Goal: Information Seeking & Learning: Learn about a topic

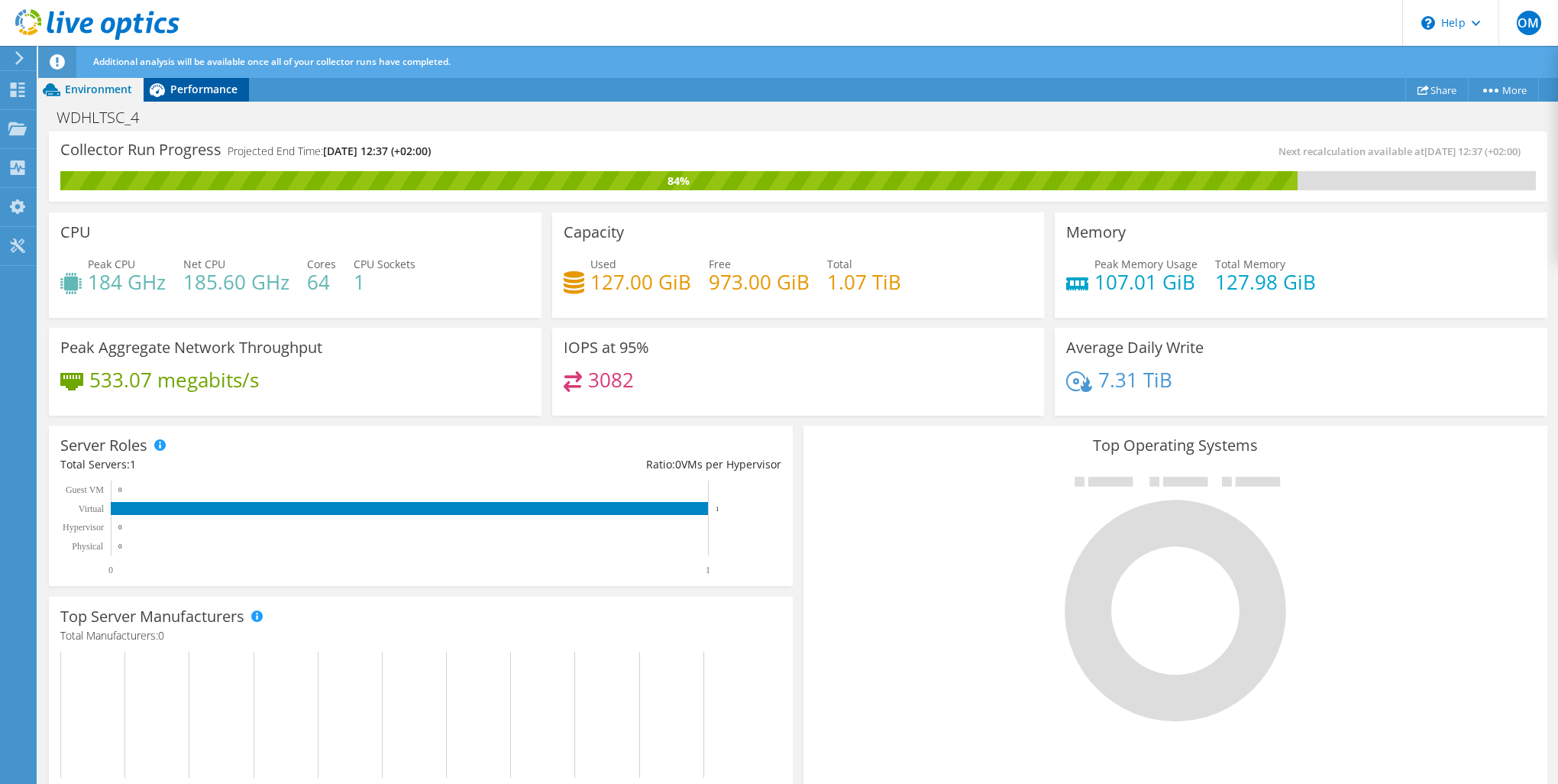
click at [198, 89] on span "Performance" at bounding box center [204, 89] width 68 height 15
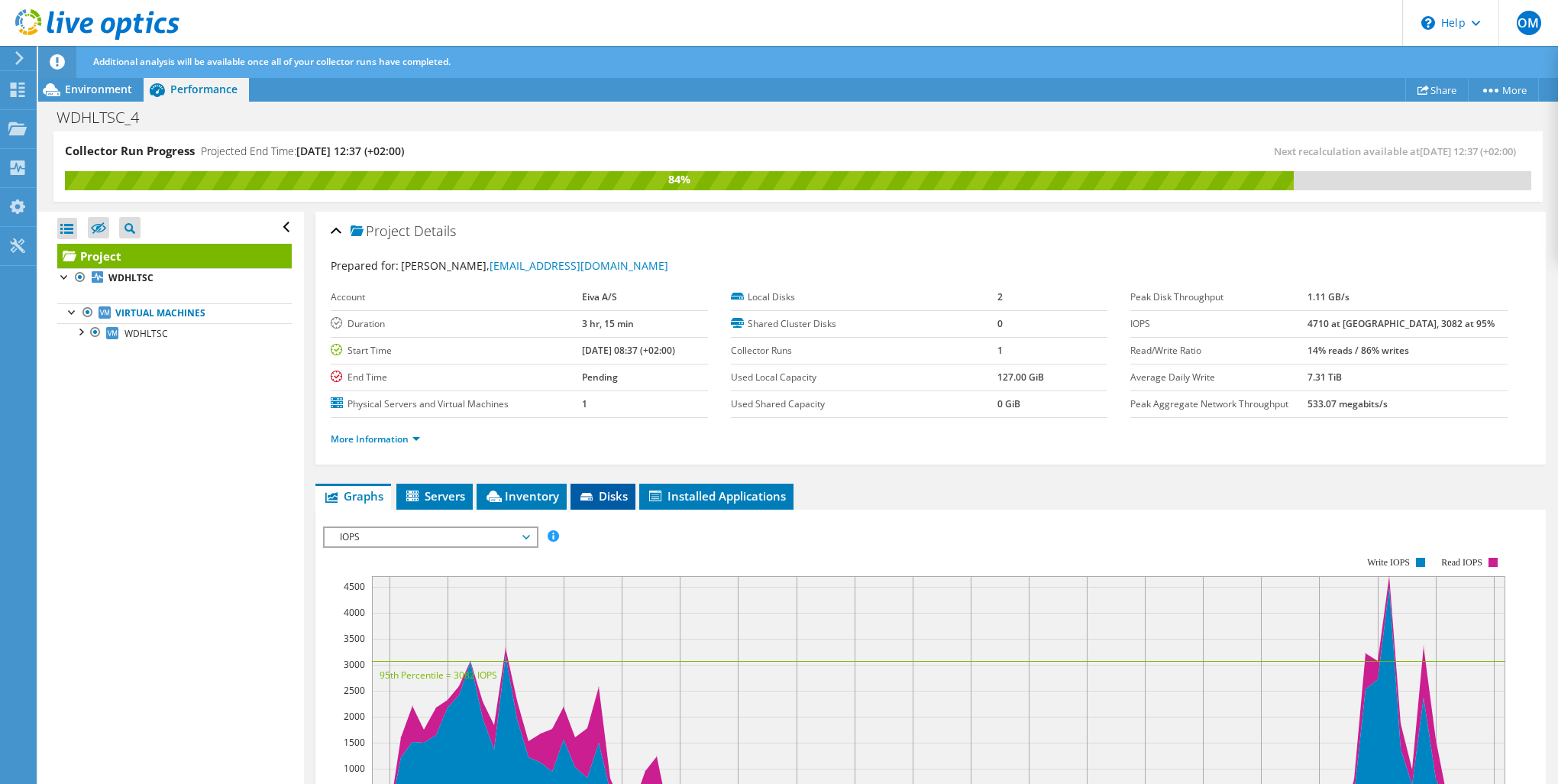
scroll to position [101, 0]
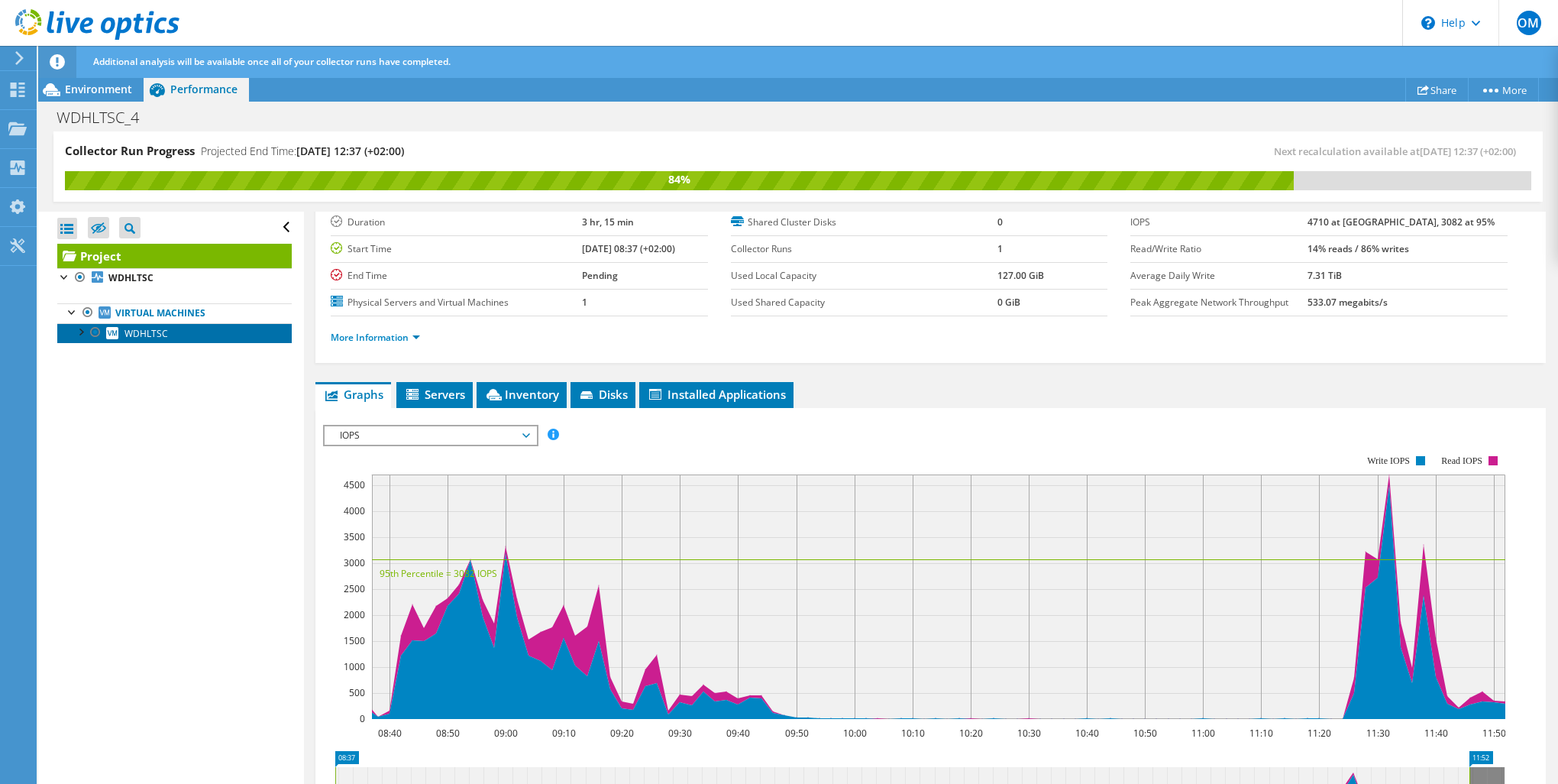
click at [142, 340] on link "WDHLTSC" at bounding box center [174, 333] width 235 height 20
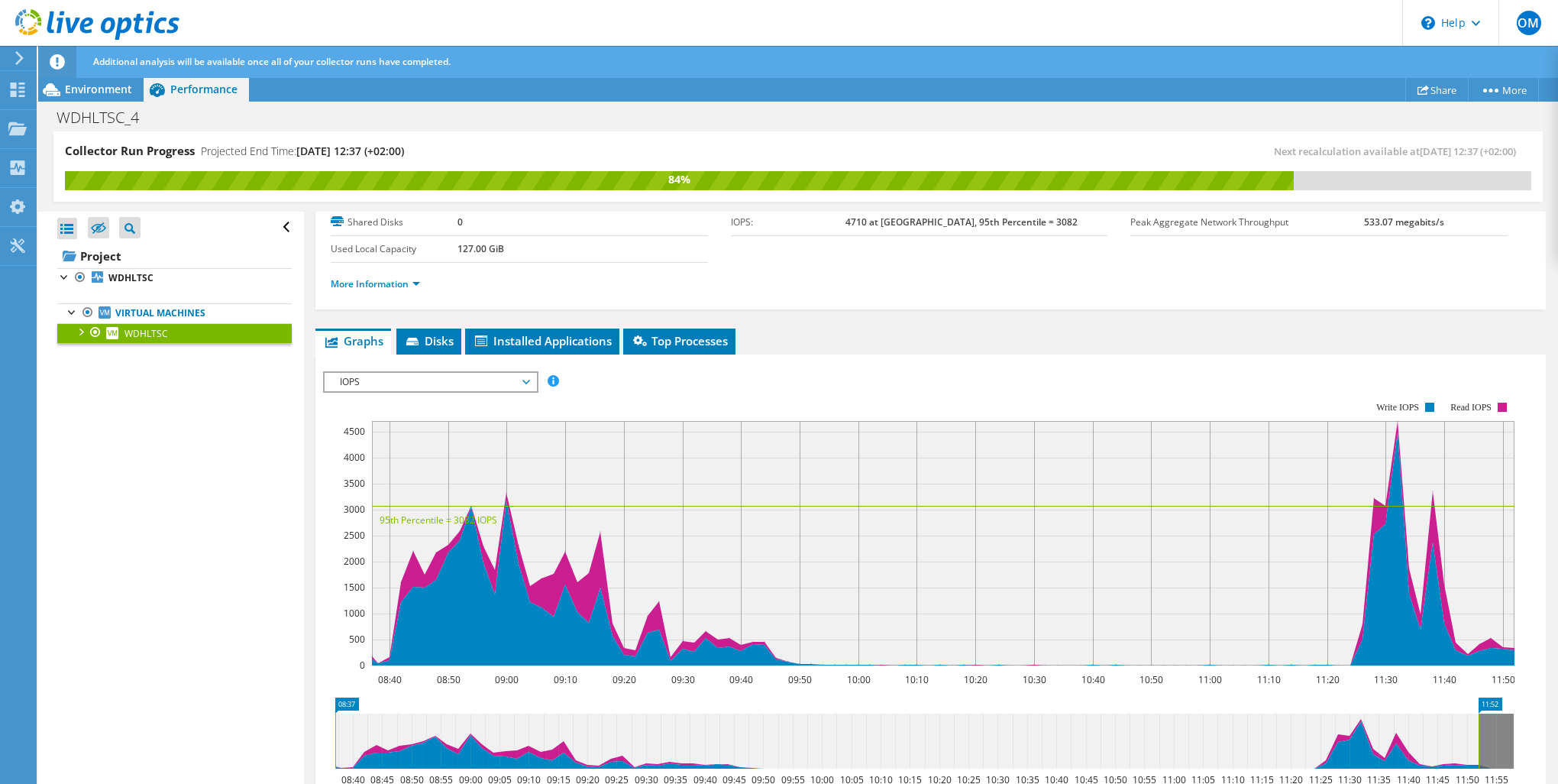
click at [424, 377] on span "IOPS" at bounding box center [430, 382] width 196 height 18
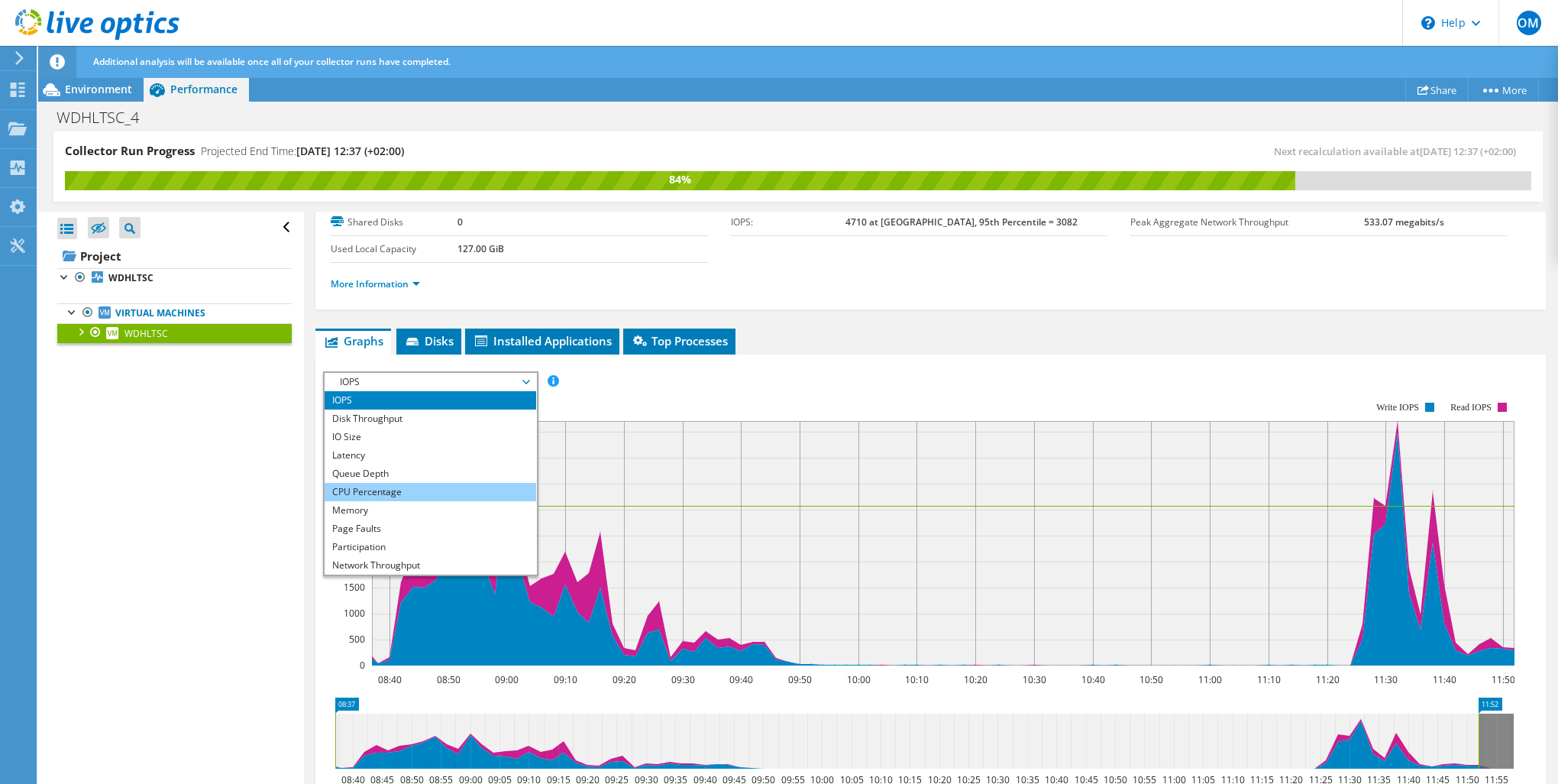
click at [413, 486] on li "CPU Percentage" at bounding box center [431, 492] width 212 height 18
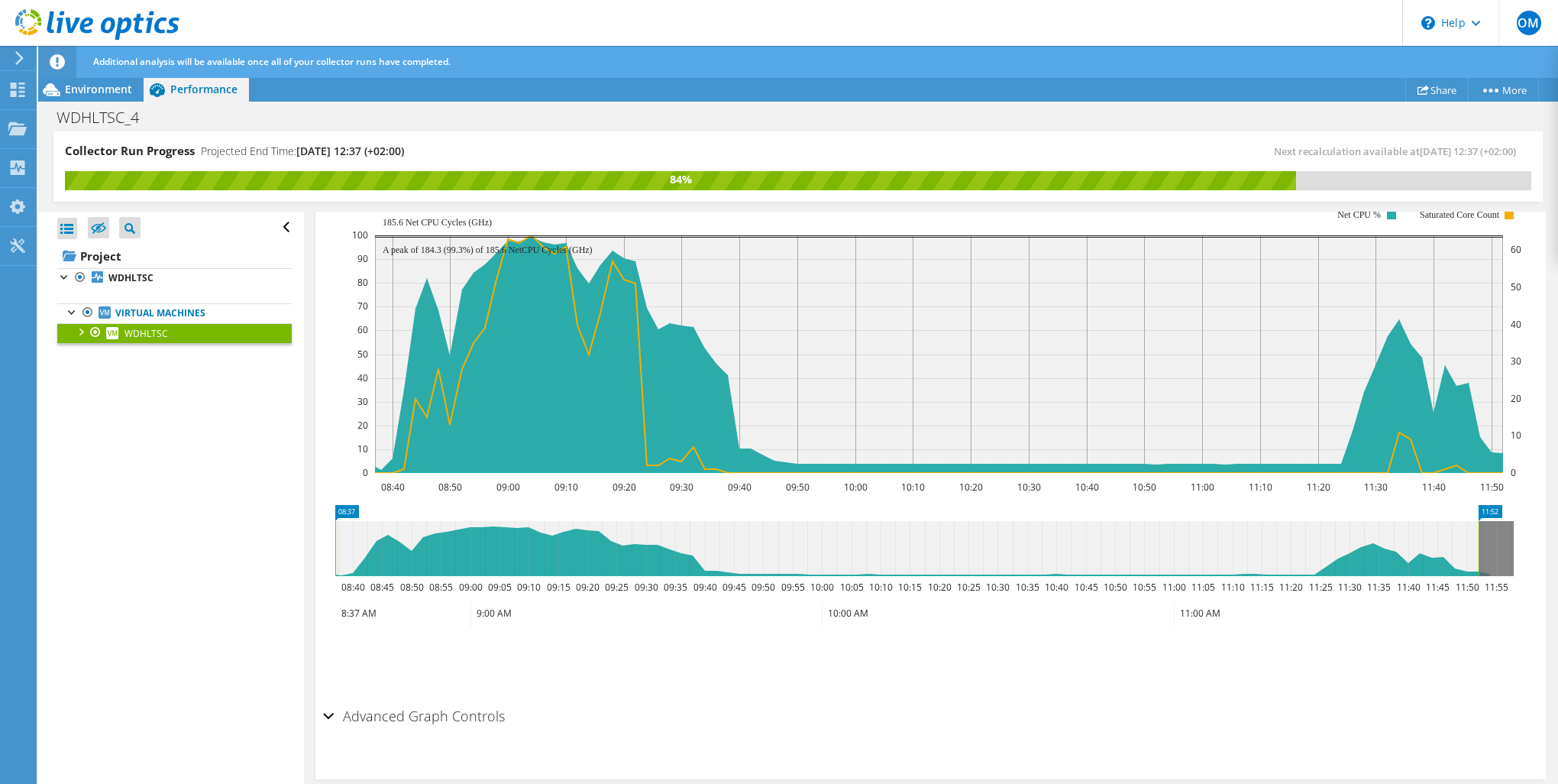
scroll to position [0, 0]
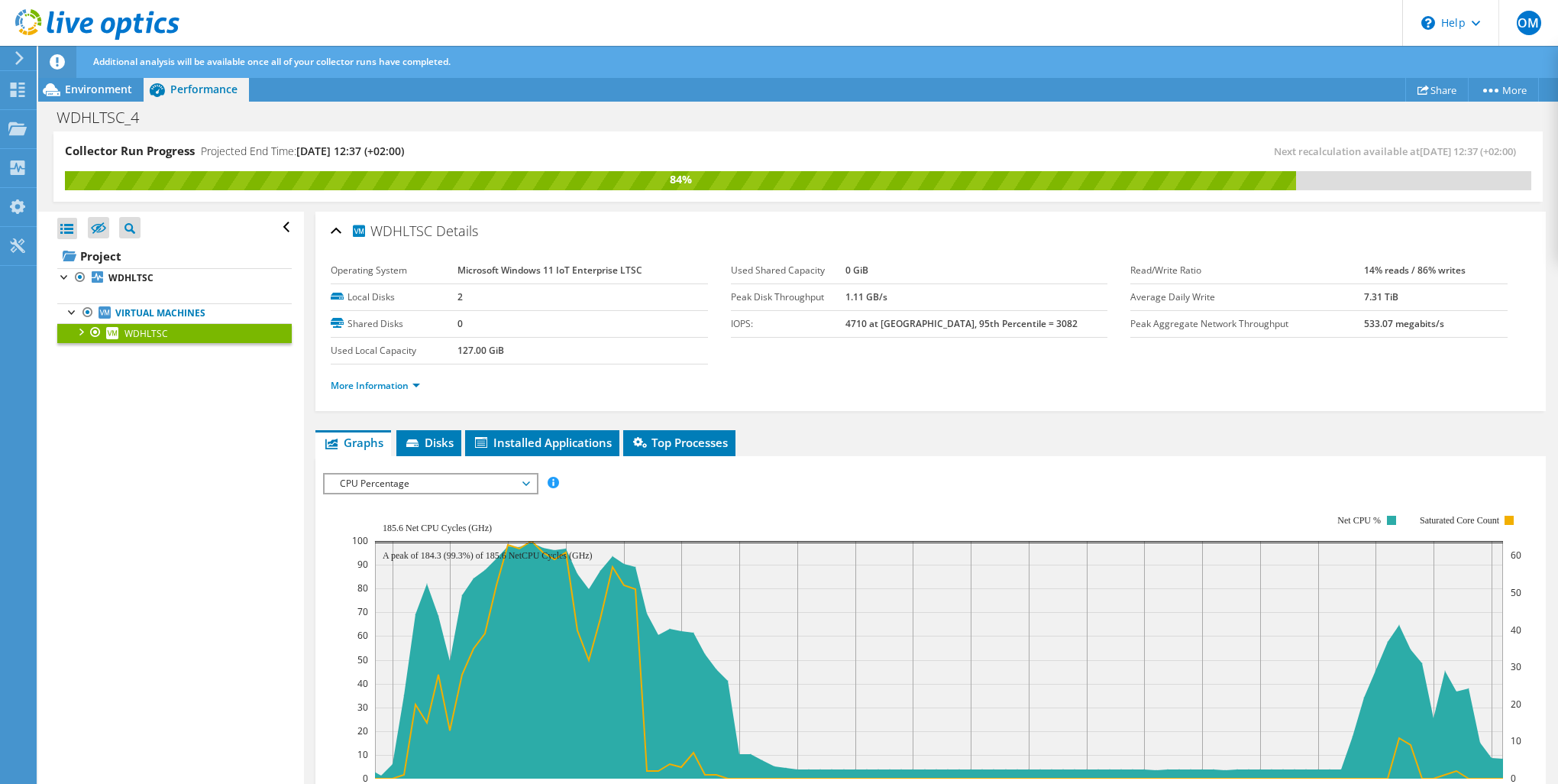
click at [362, 475] on span "CPU Percentage" at bounding box center [430, 484] width 196 height 18
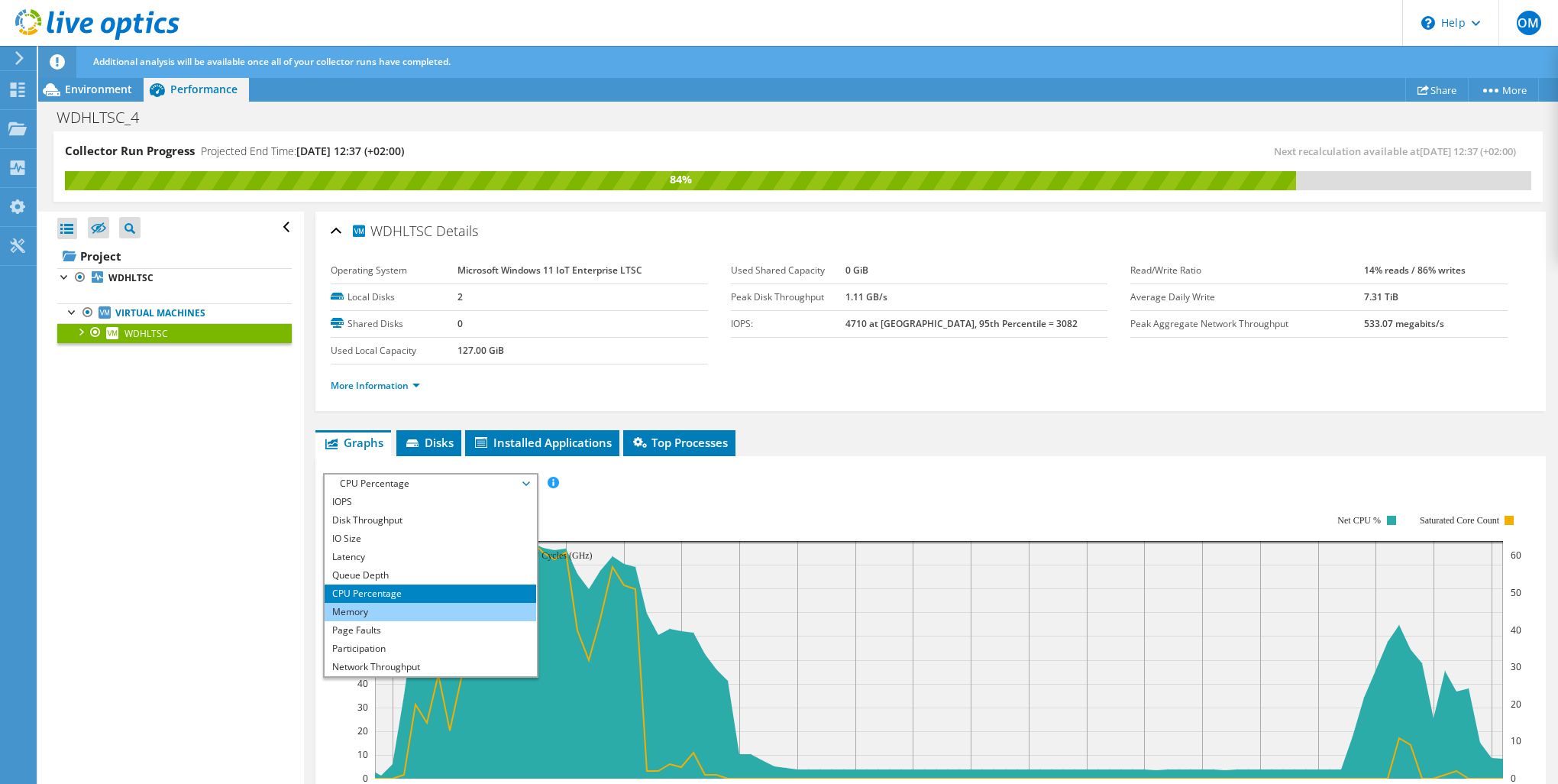
click at [358, 605] on li "Memory" at bounding box center [431, 612] width 212 height 18
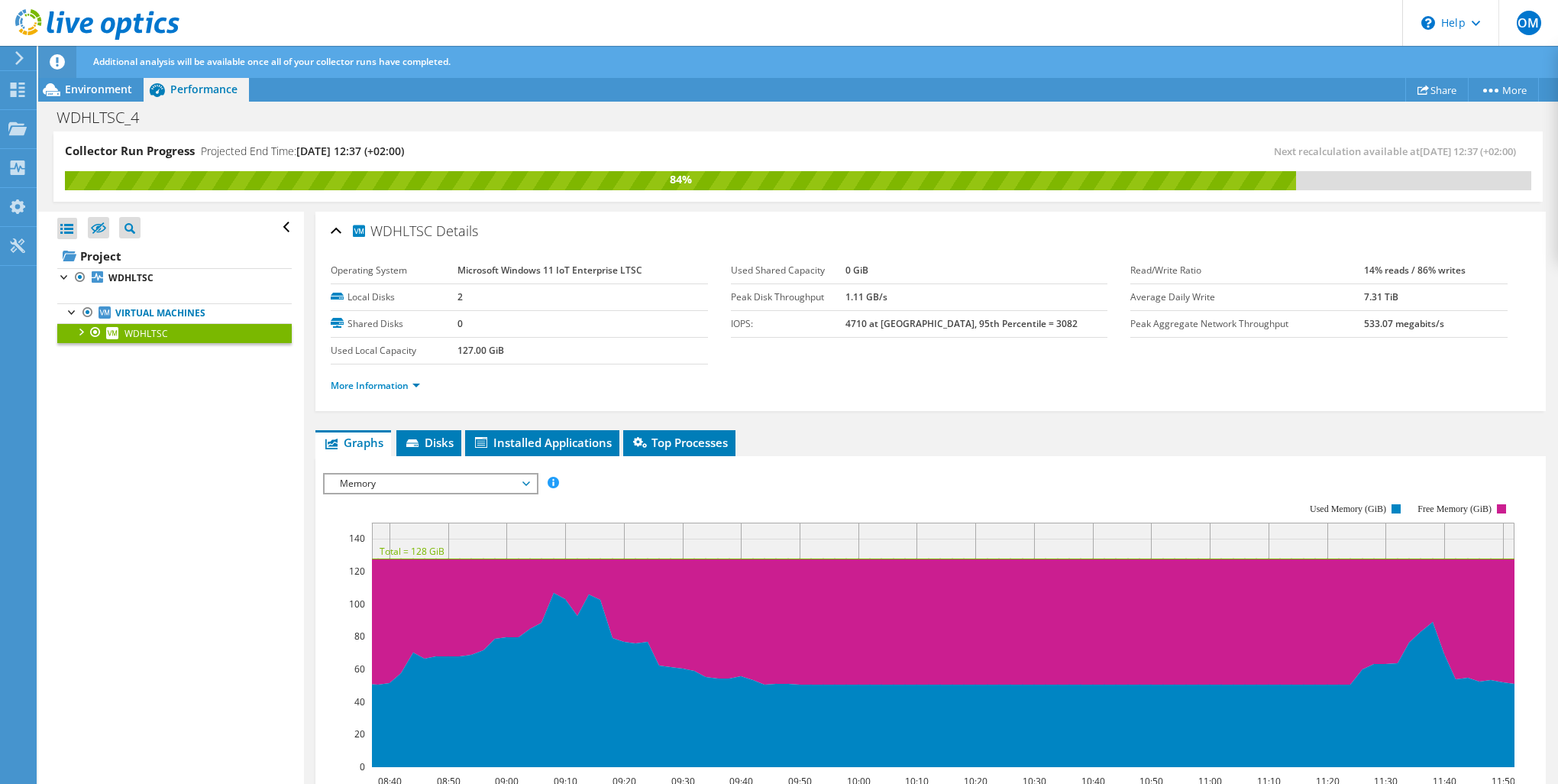
click at [381, 478] on span "Memory" at bounding box center [430, 484] width 196 height 18
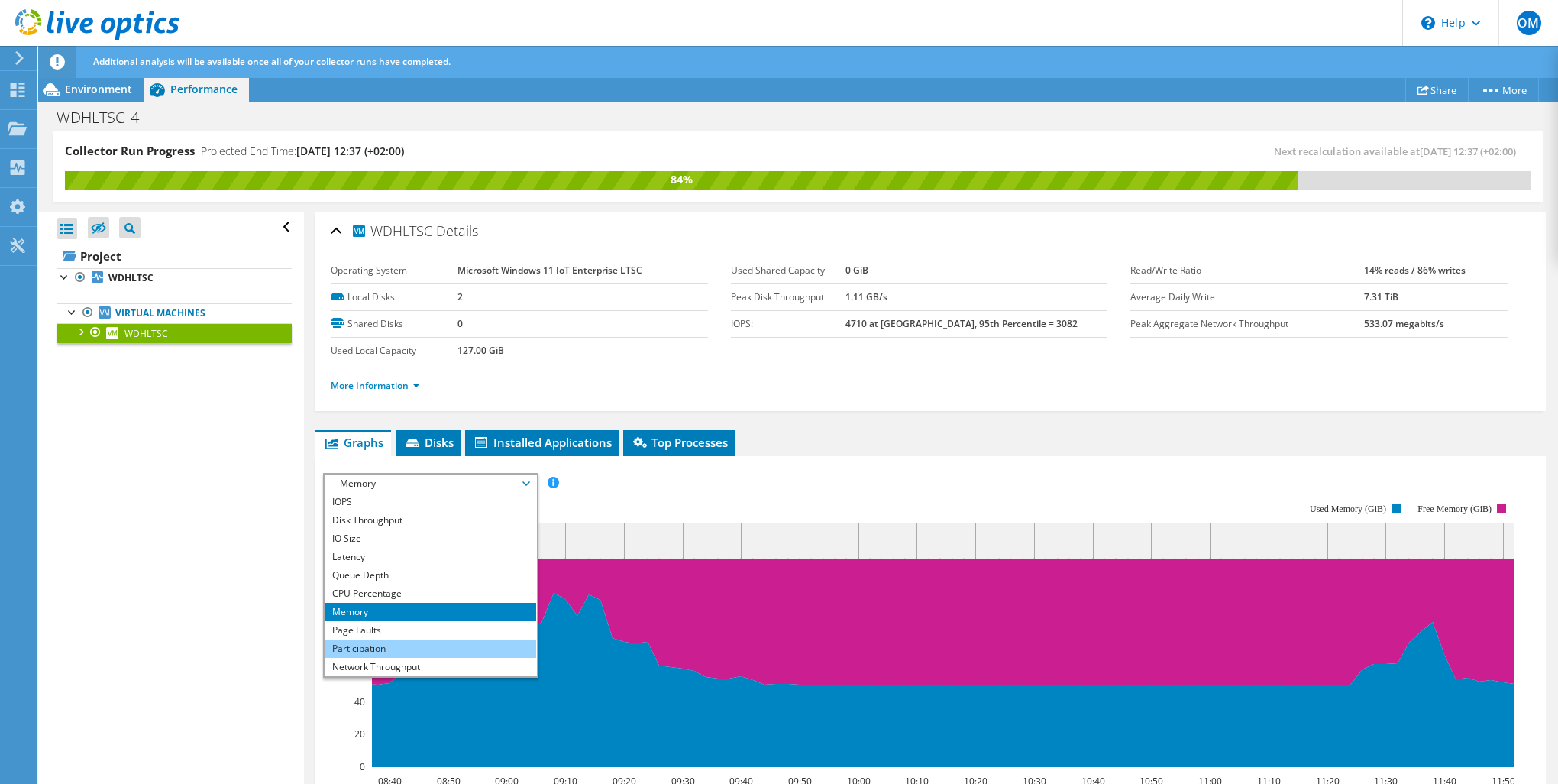
scroll to position [55, 0]
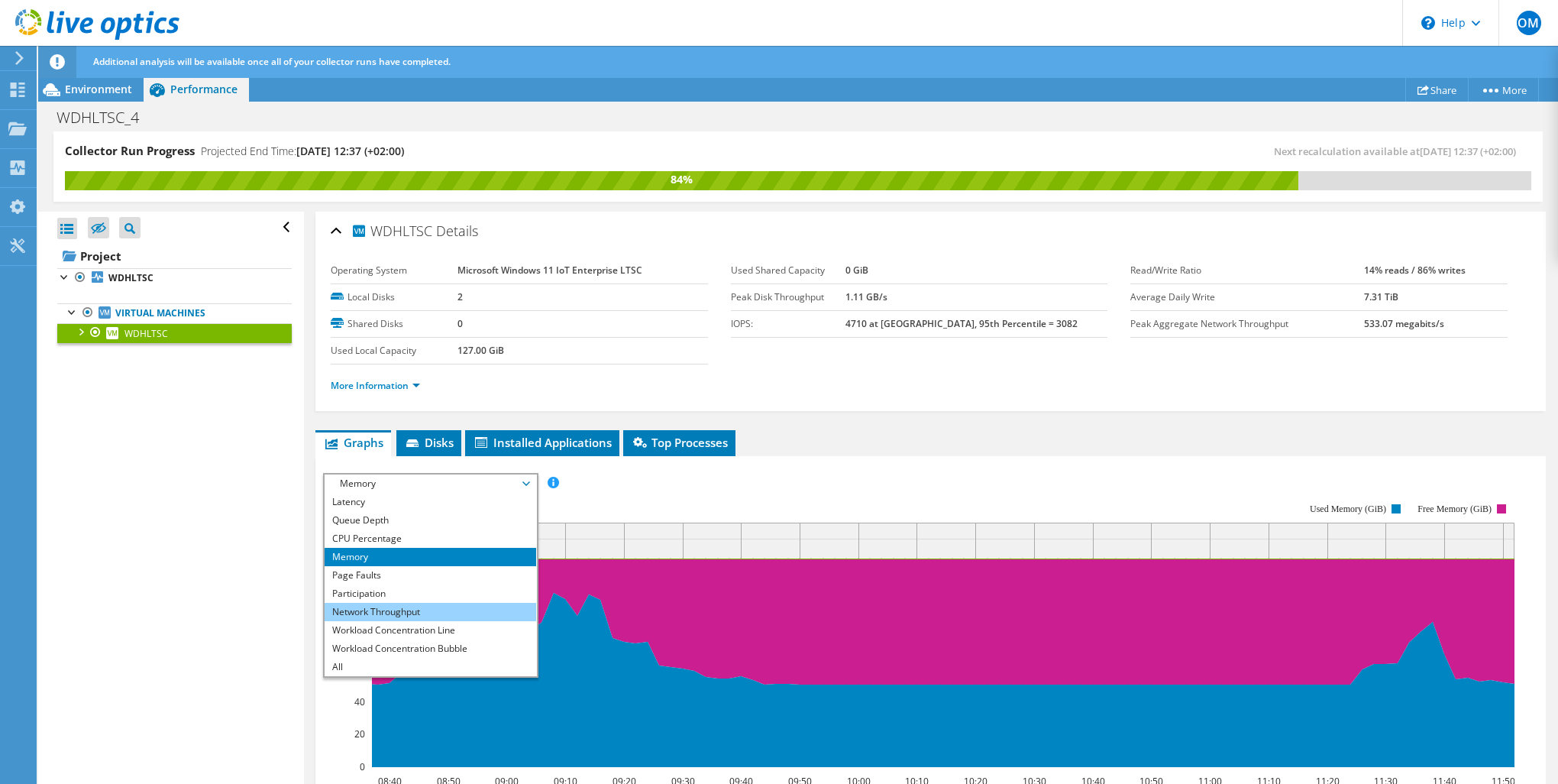
click at [382, 613] on li "Network Throughput" at bounding box center [431, 612] width 212 height 18
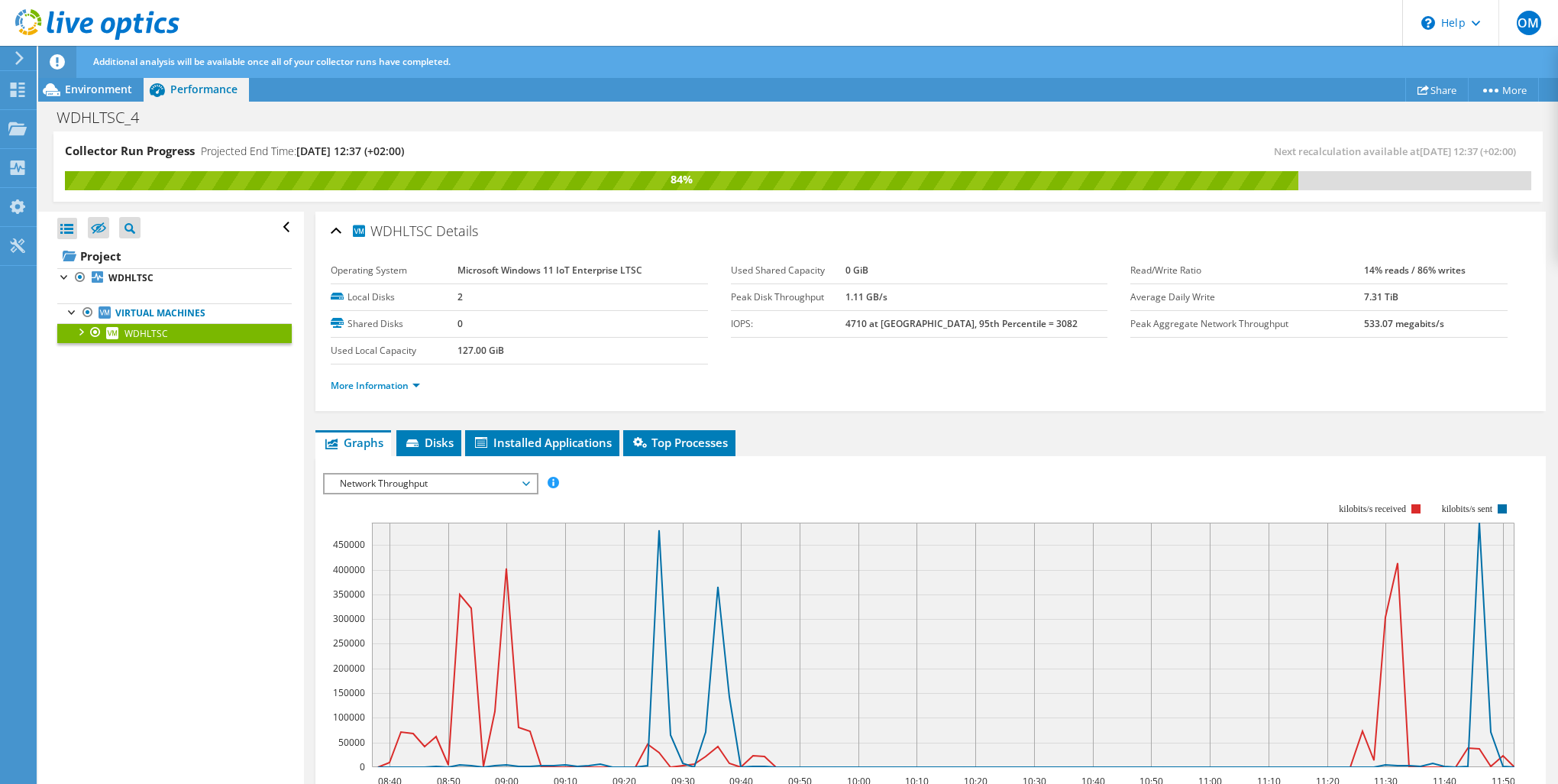
click at [451, 476] on span "Network Throughput" at bounding box center [430, 484] width 196 height 18
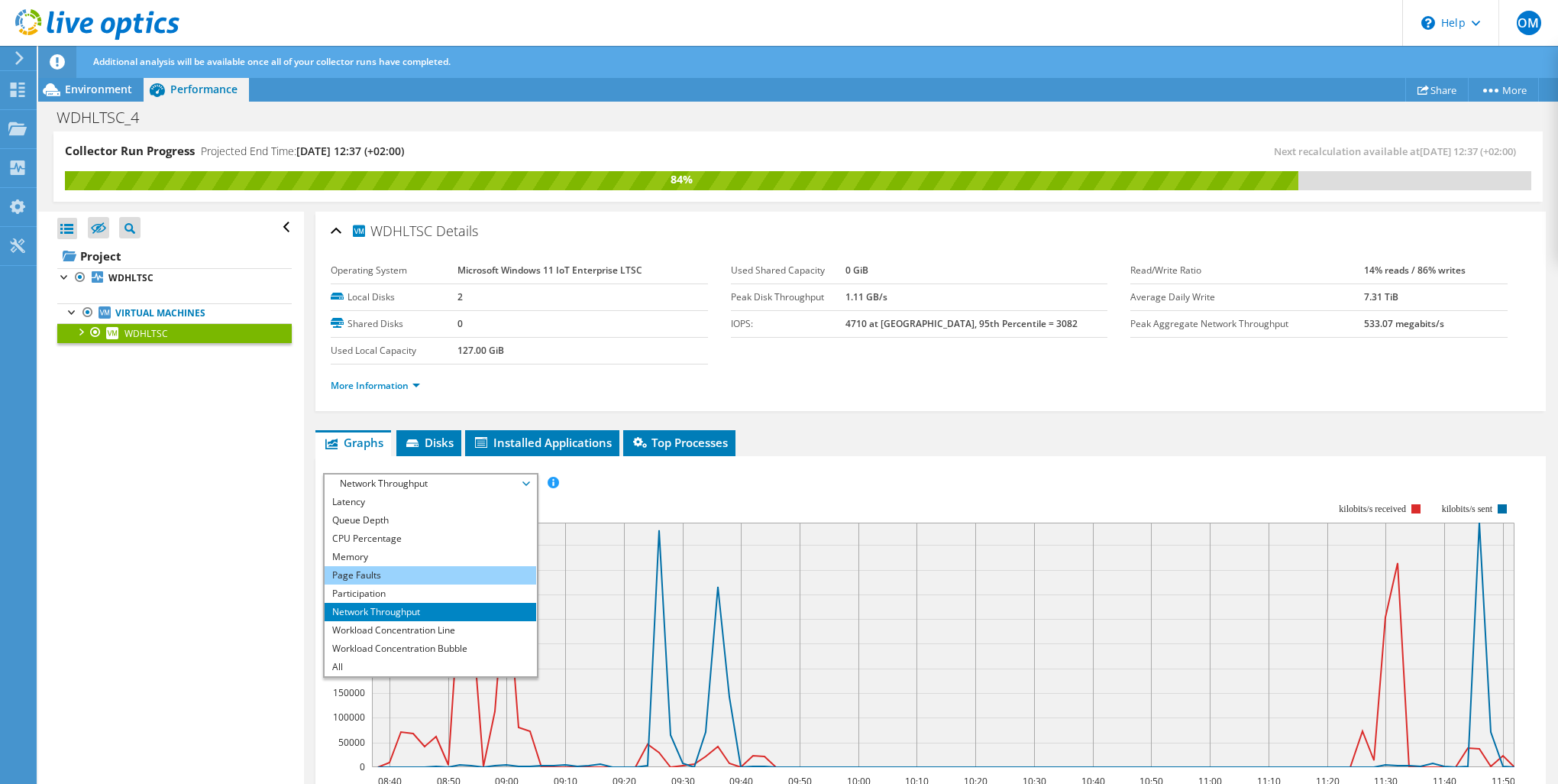
scroll to position [0, 0]
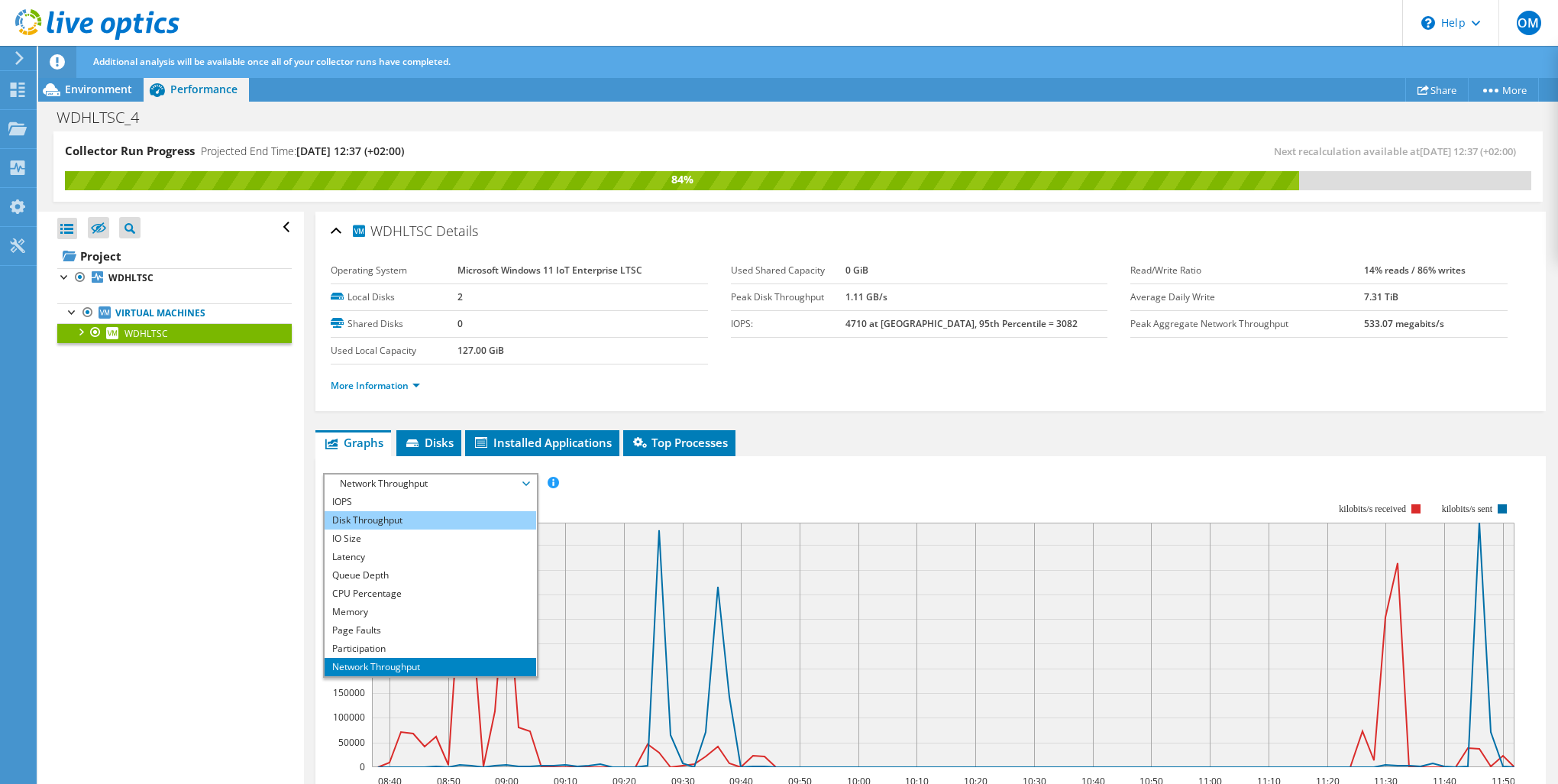
click at [408, 517] on li "Disk Throughput" at bounding box center [431, 520] width 212 height 18
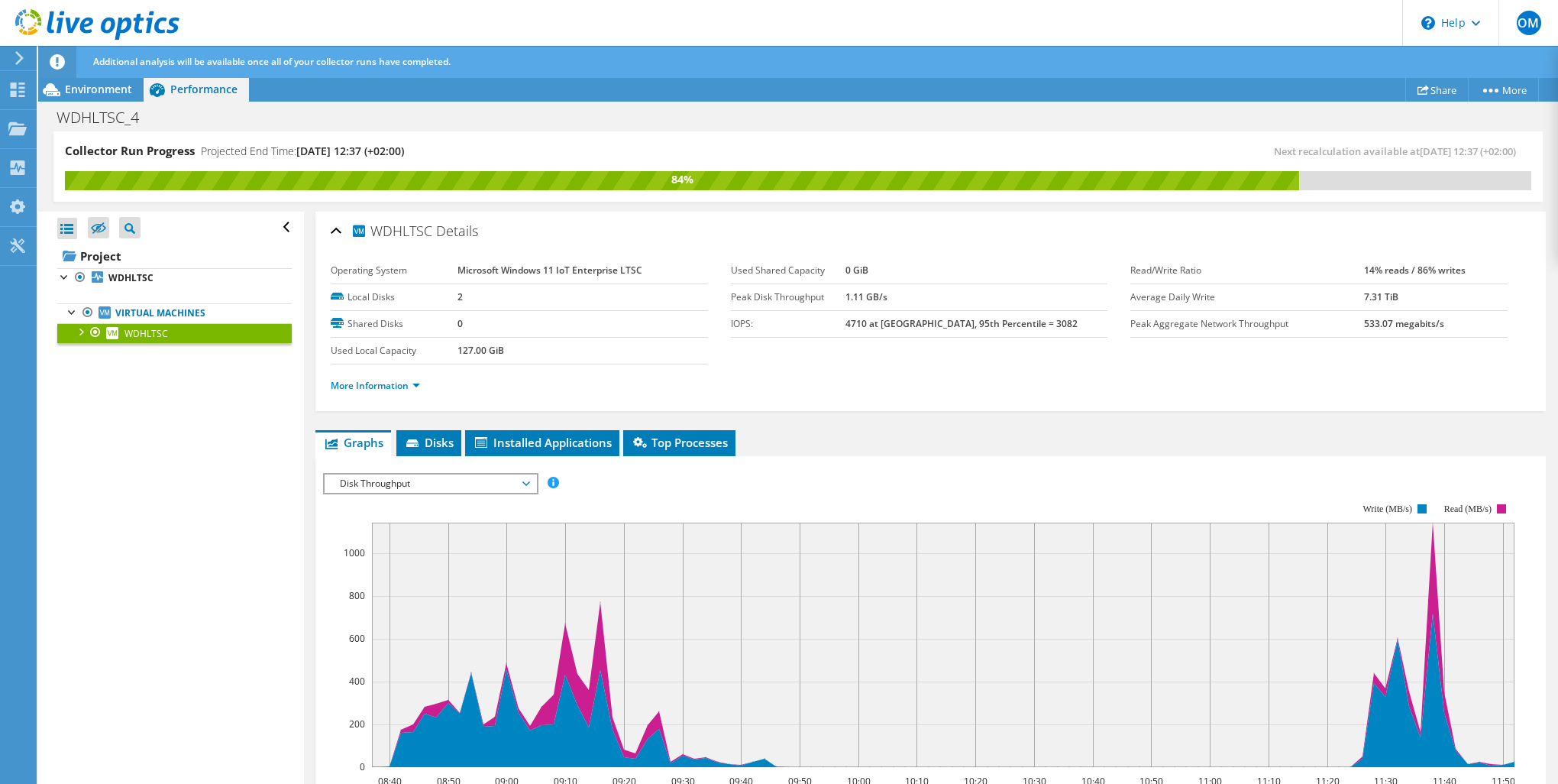
click at [419, 485] on span "Disk Throughput" at bounding box center [430, 484] width 196 height 18
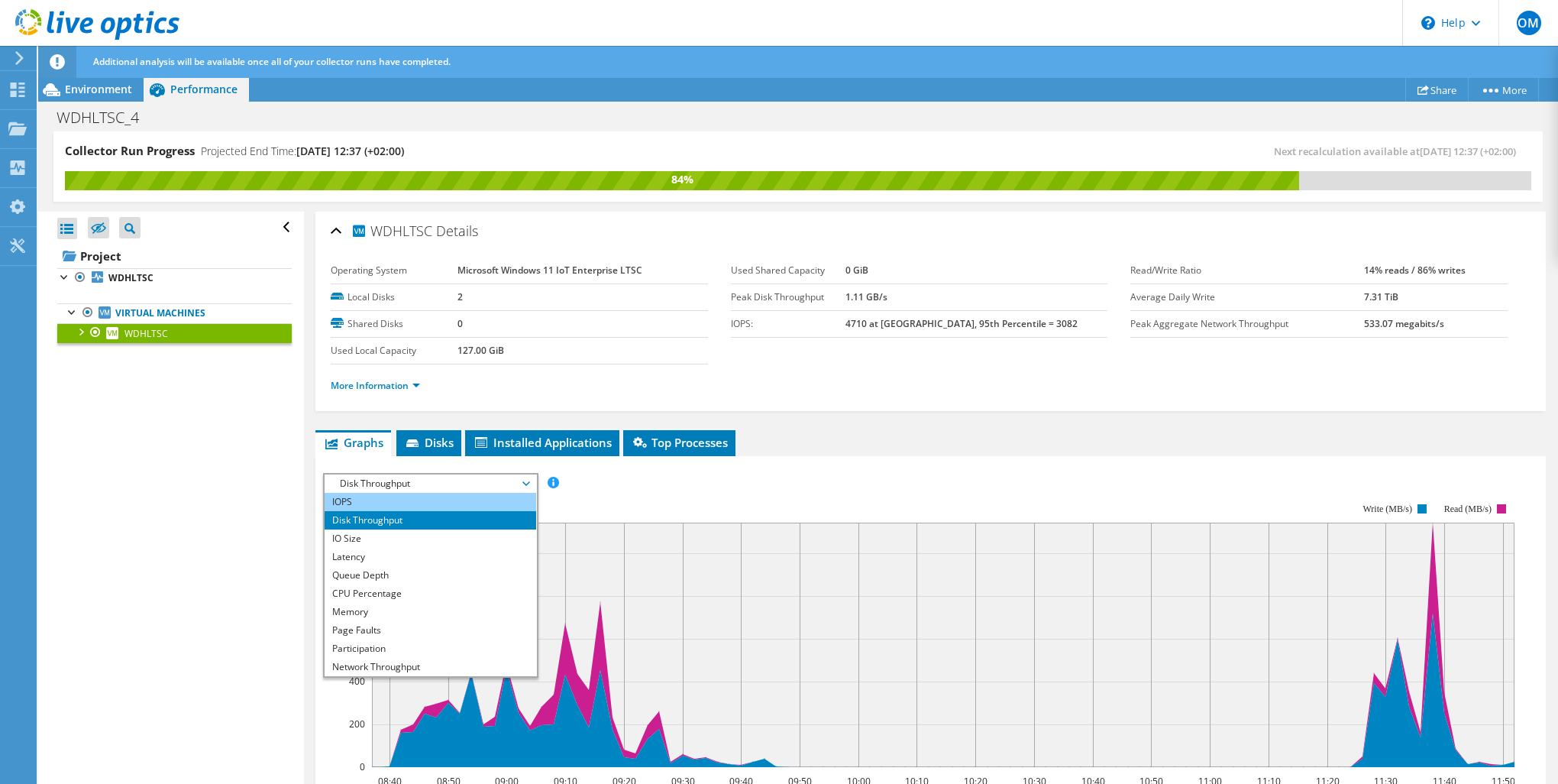
click at [412, 503] on li "IOPS" at bounding box center [431, 502] width 212 height 18
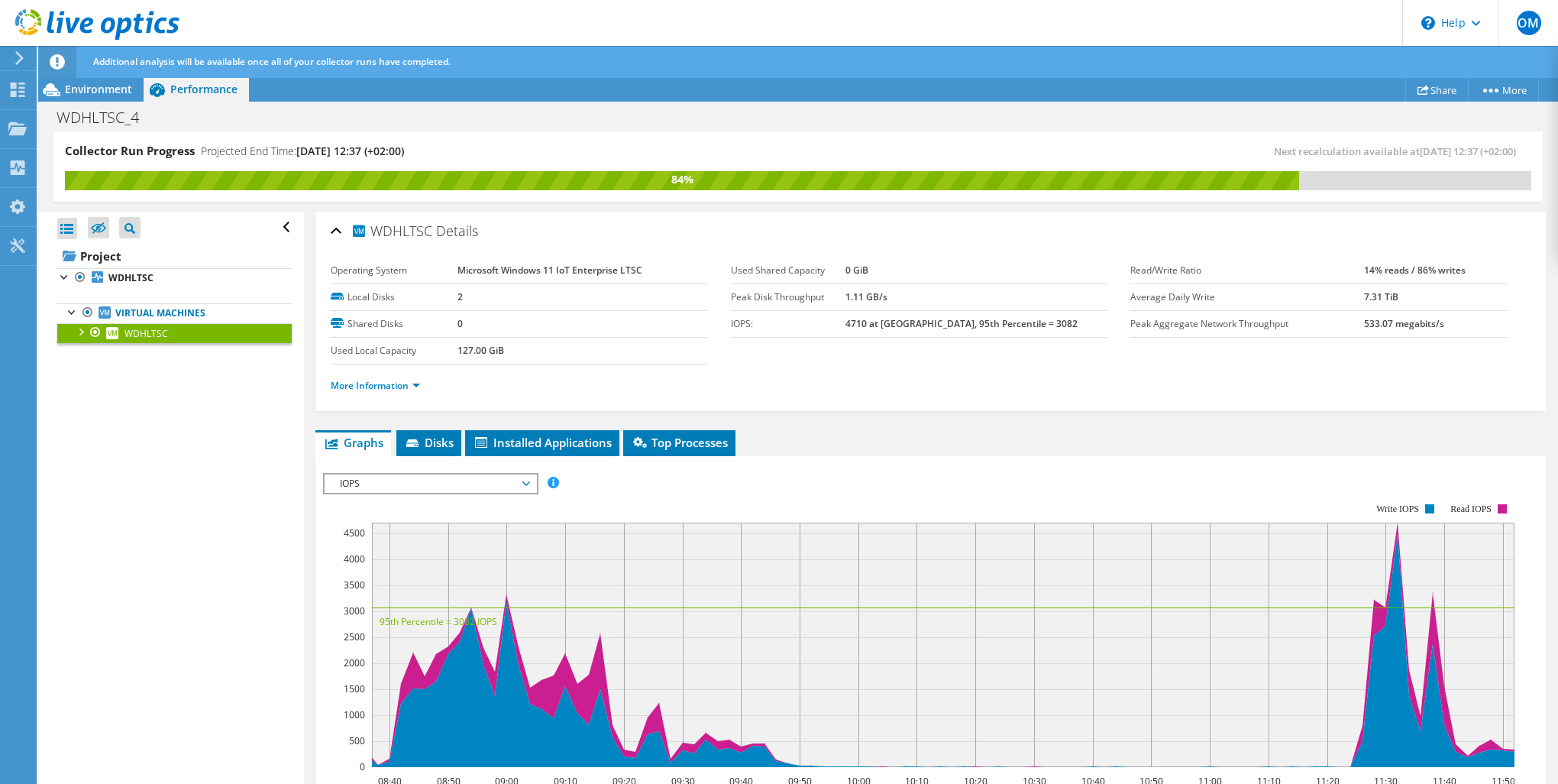
click at [410, 484] on span "IOPS" at bounding box center [430, 484] width 196 height 18
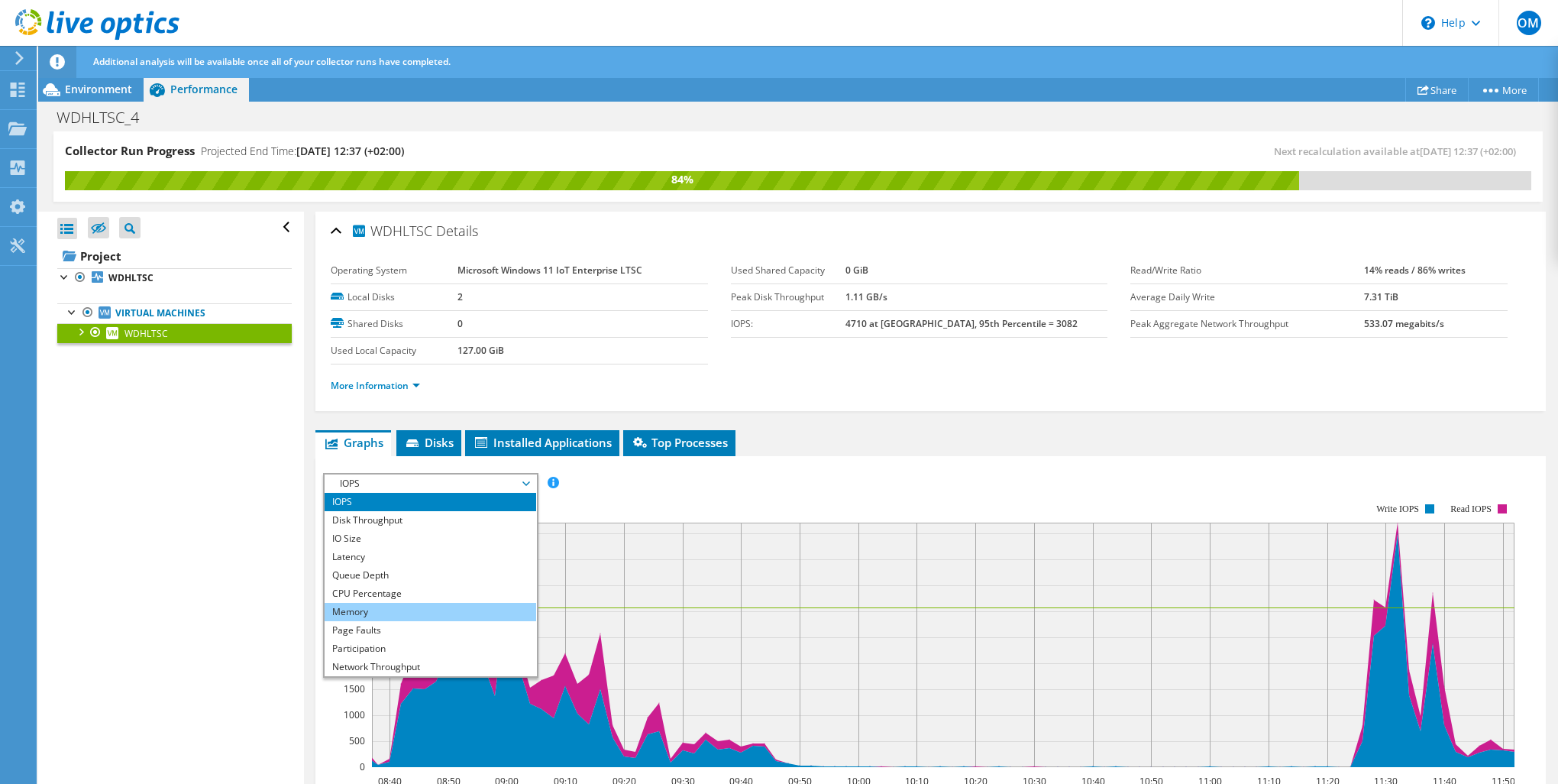
click at [395, 616] on li "Memory" at bounding box center [431, 612] width 212 height 18
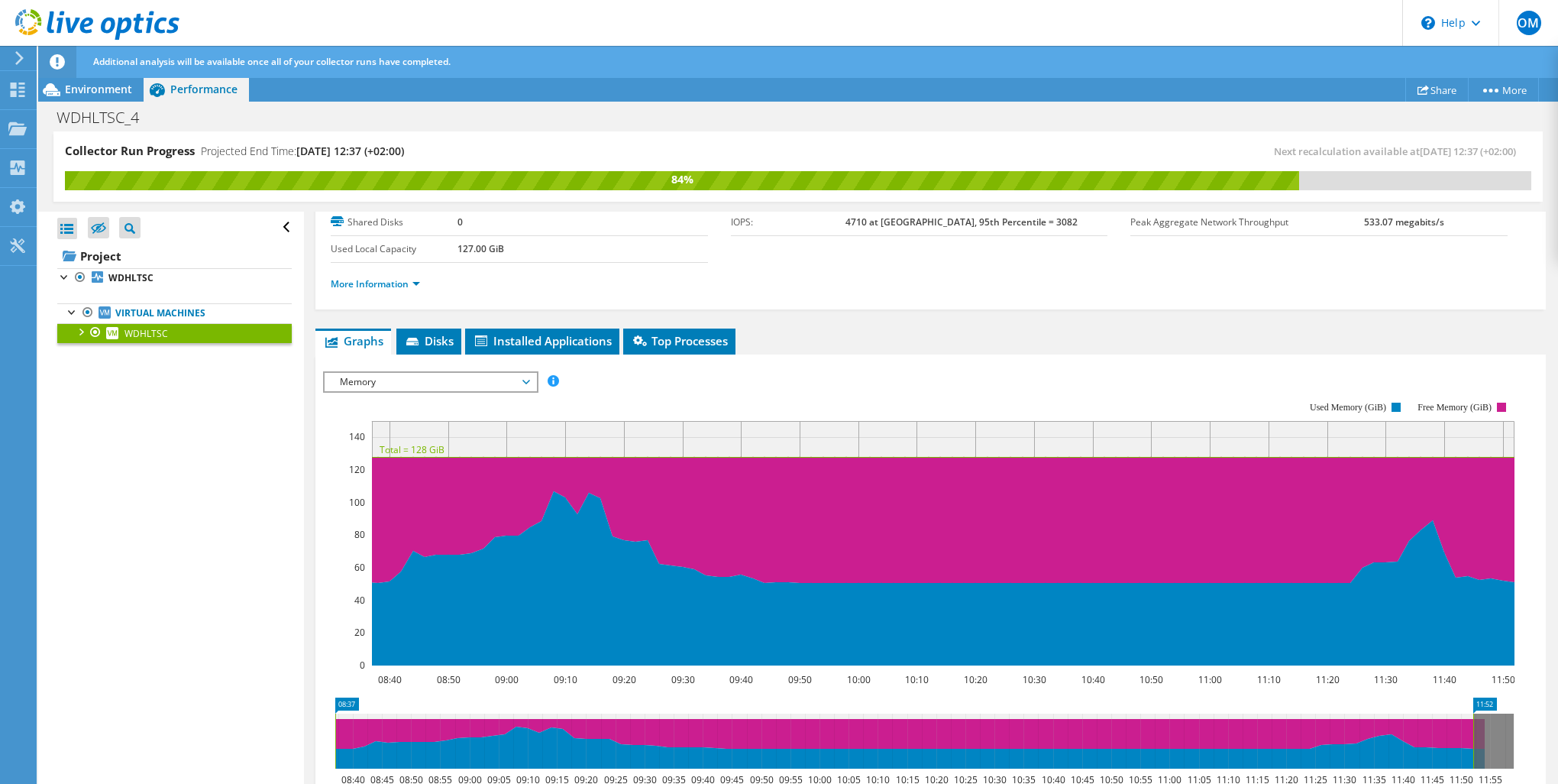
scroll to position [204, 0]
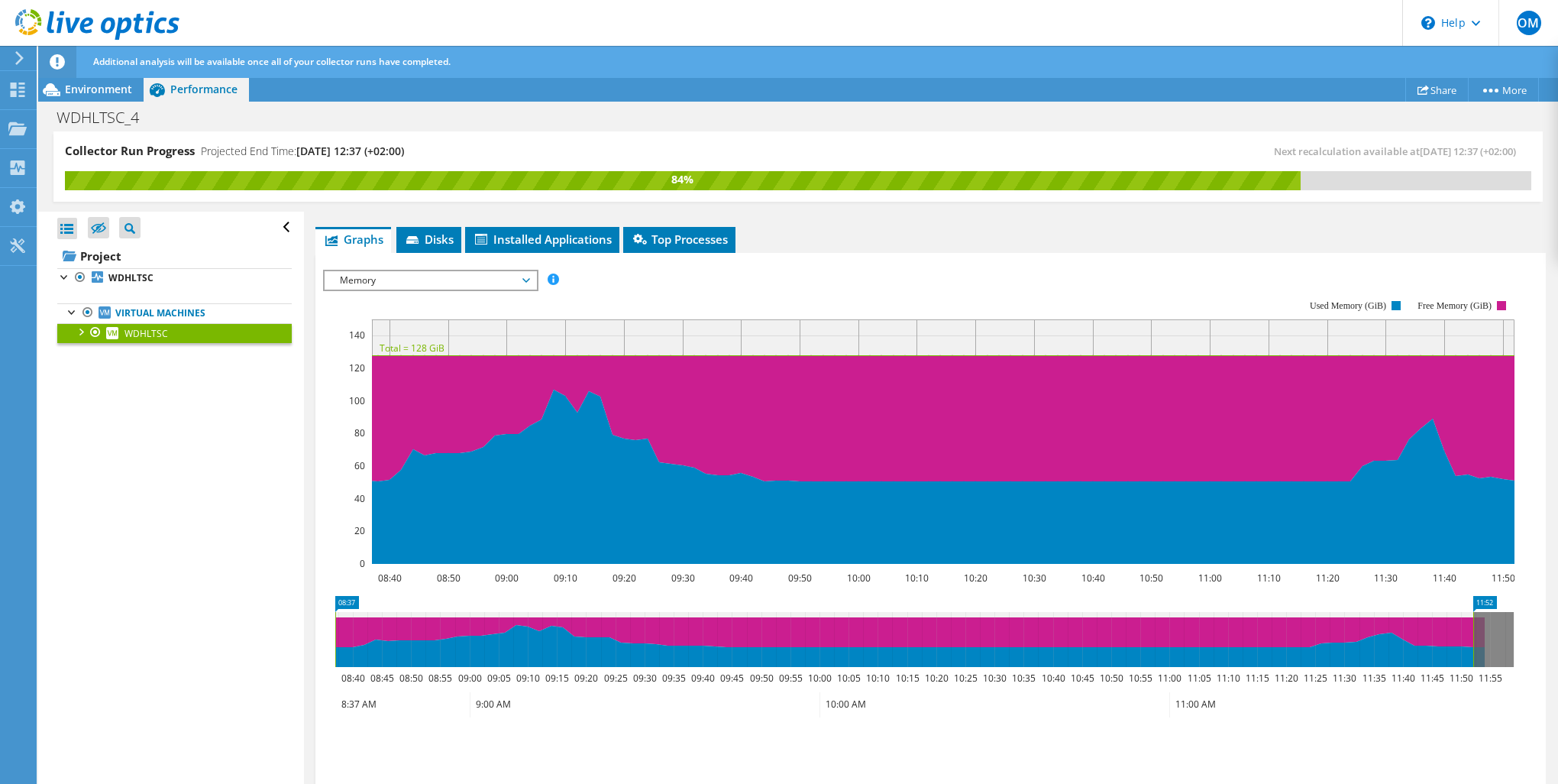
click at [438, 283] on span "Memory" at bounding box center [430, 280] width 196 height 18
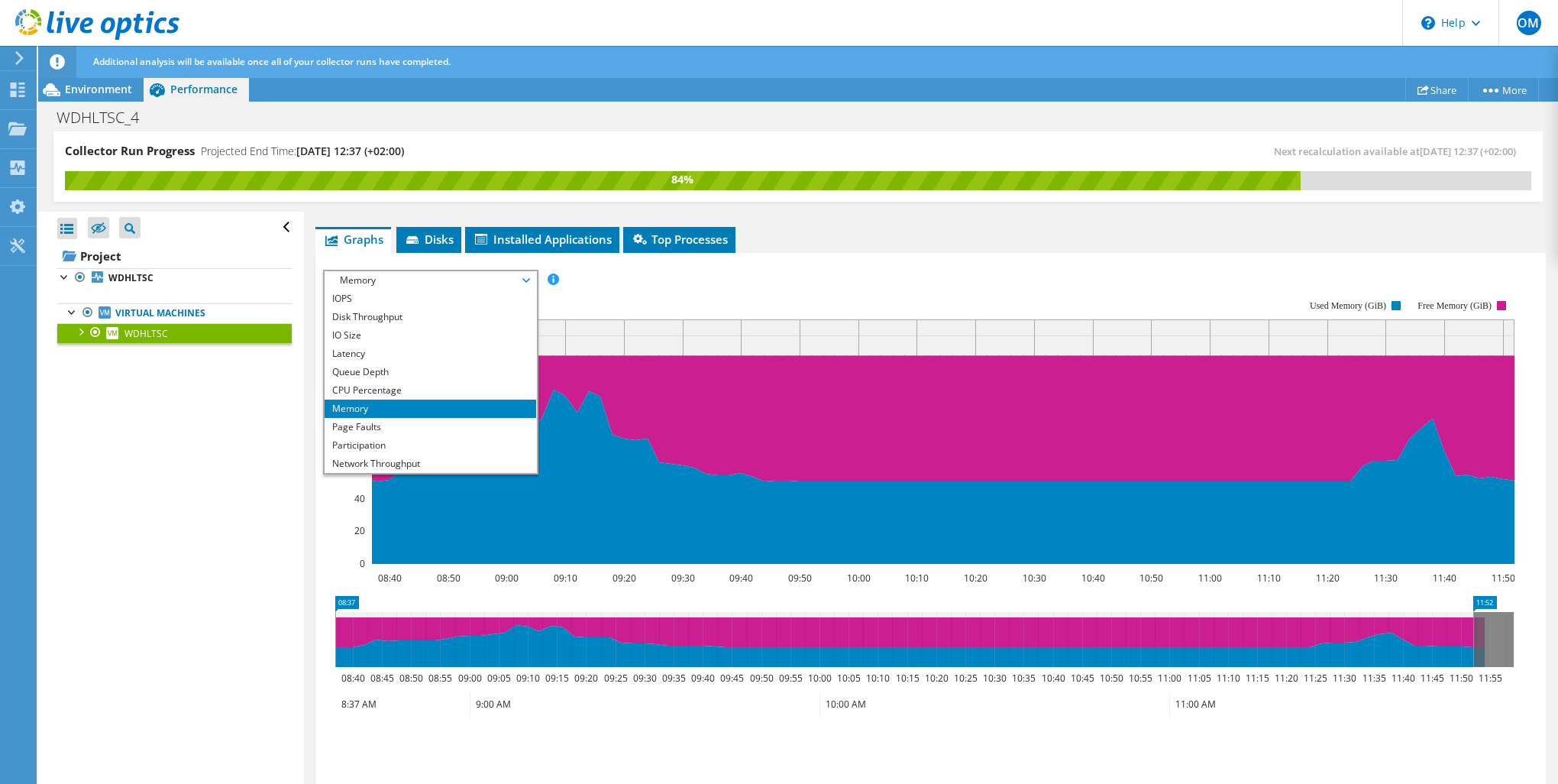
scroll to position [55, 0]
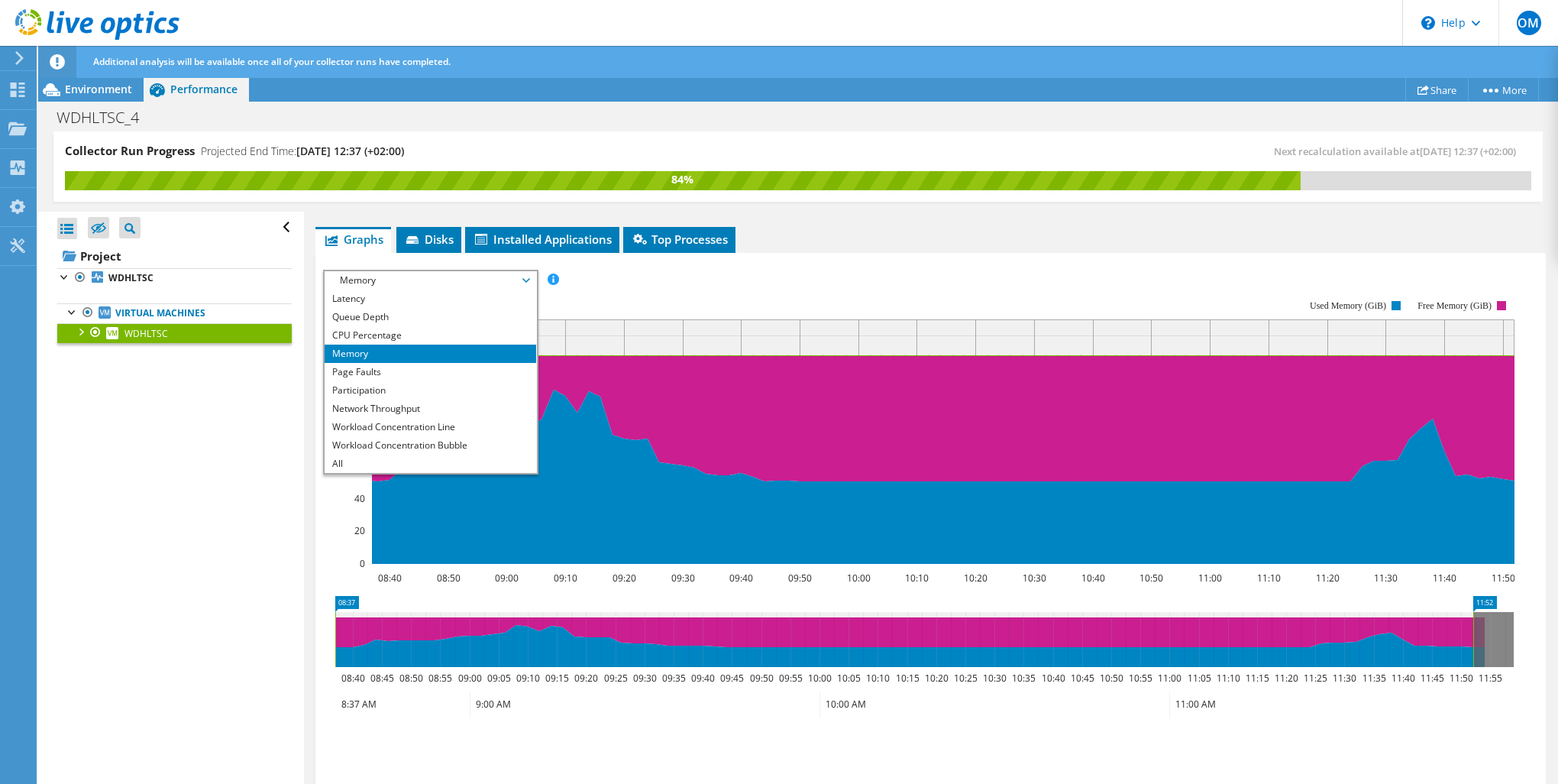
click at [274, 536] on div "Open All Close All Hide Excluded Nodes Project Tree Filter" at bounding box center [171, 498] width 265 height 573
